Goal: Navigation & Orientation: Understand site structure

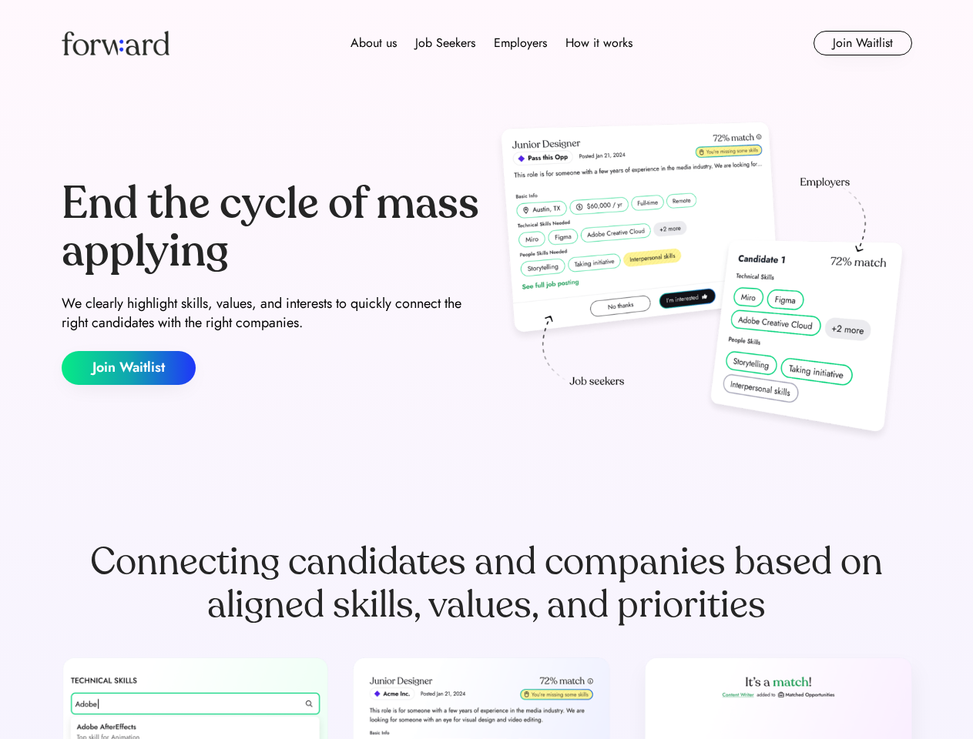
click at [486, 370] on div "End the cycle of mass applying We clearly highlight skills, values, and interes…" at bounding box center [487, 282] width 850 height 331
click at [487, 43] on div "About us Job Seekers Employers How it works" at bounding box center [491, 43] width 607 height 18
click at [116, 43] on img at bounding box center [116, 43] width 108 height 25
click at [491, 43] on div "About us Job Seekers Employers How it works" at bounding box center [491, 43] width 607 height 18
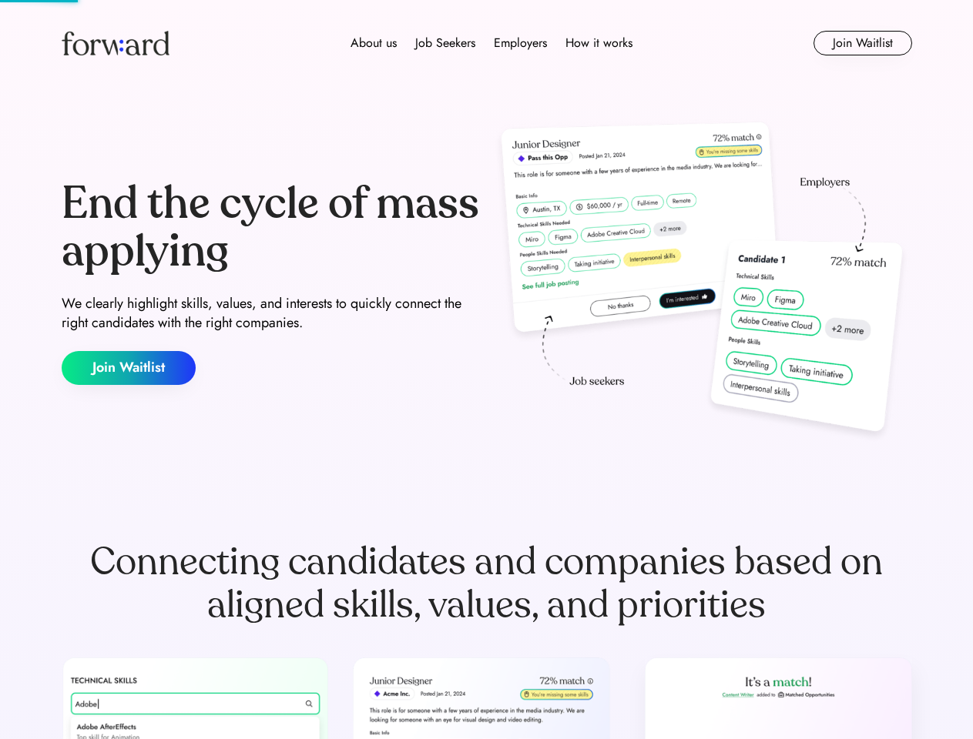
click at [373, 43] on div "About us" at bounding box center [373, 43] width 46 height 18
click at [445, 43] on div "Job Seekers" at bounding box center [445, 43] width 60 height 18
click at [520, 43] on div "Employers" at bounding box center [520, 43] width 53 height 18
click at [598, 43] on div "How it works" at bounding box center [598, 43] width 67 height 18
